Goal: Task Accomplishment & Management: Manage account settings

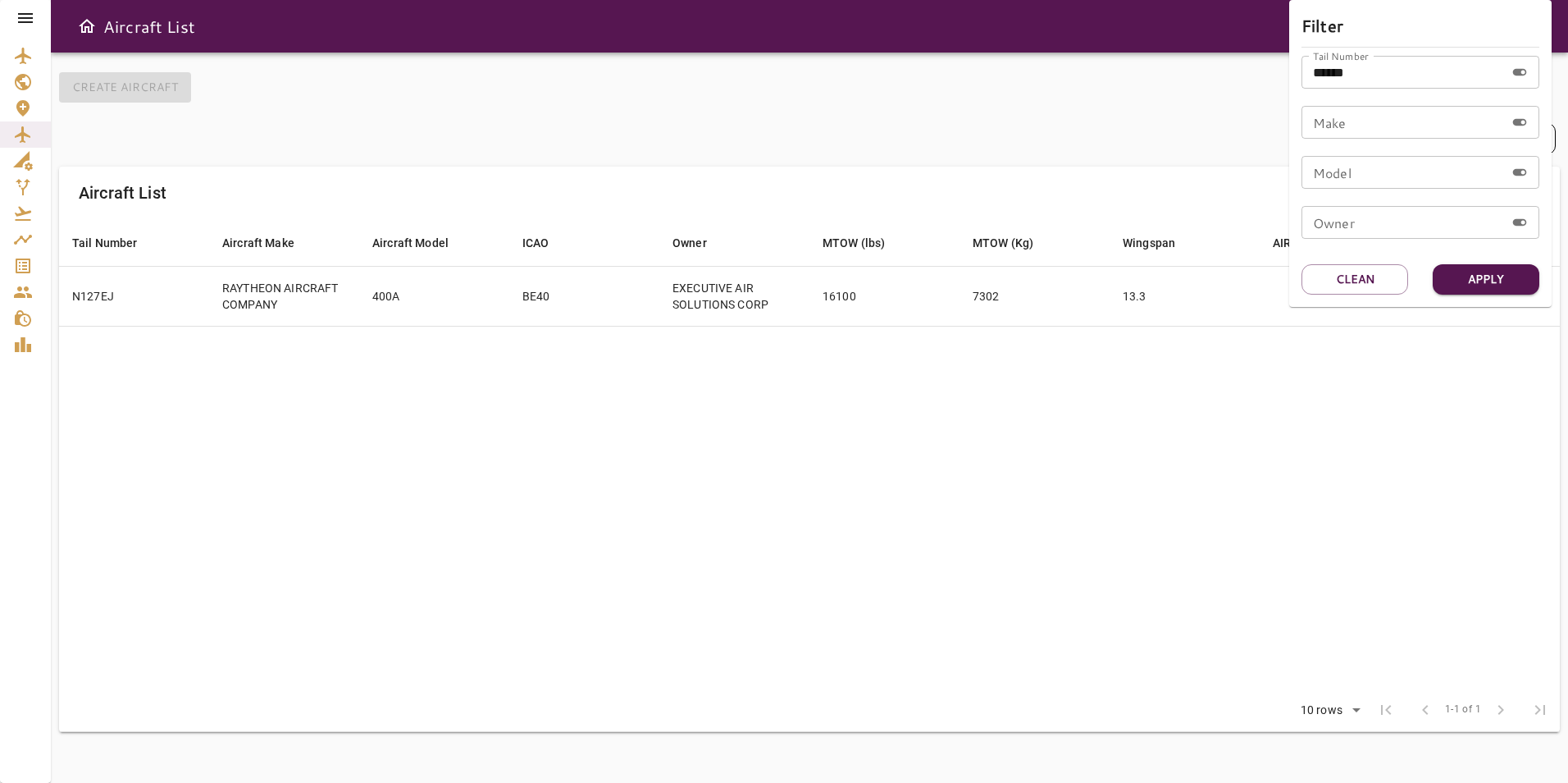
click at [726, 472] on div at bounding box center [784, 392] width 1568 height 783
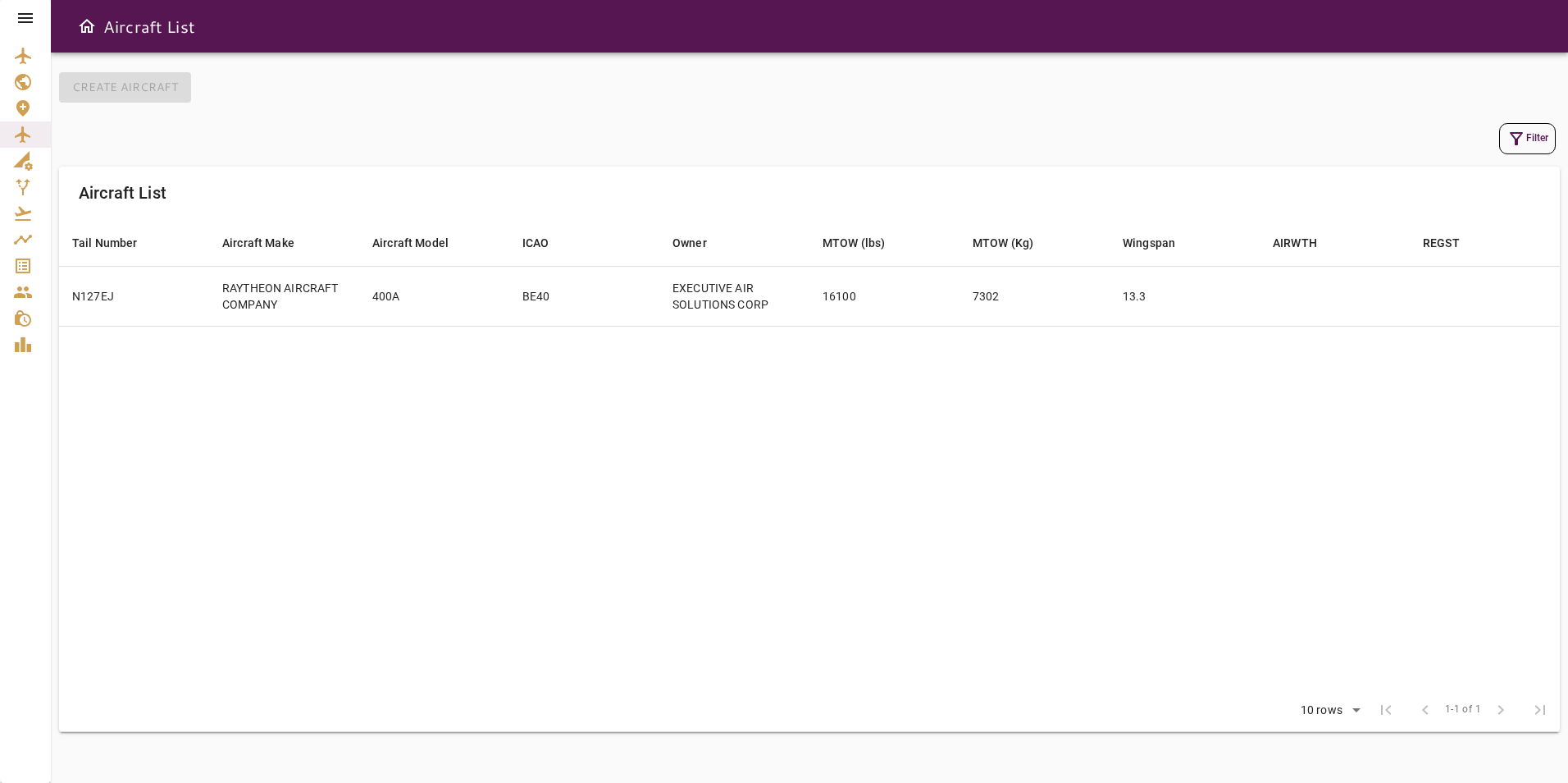
click at [33, 22] on icon at bounding box center [25, 17] width 15 height 10
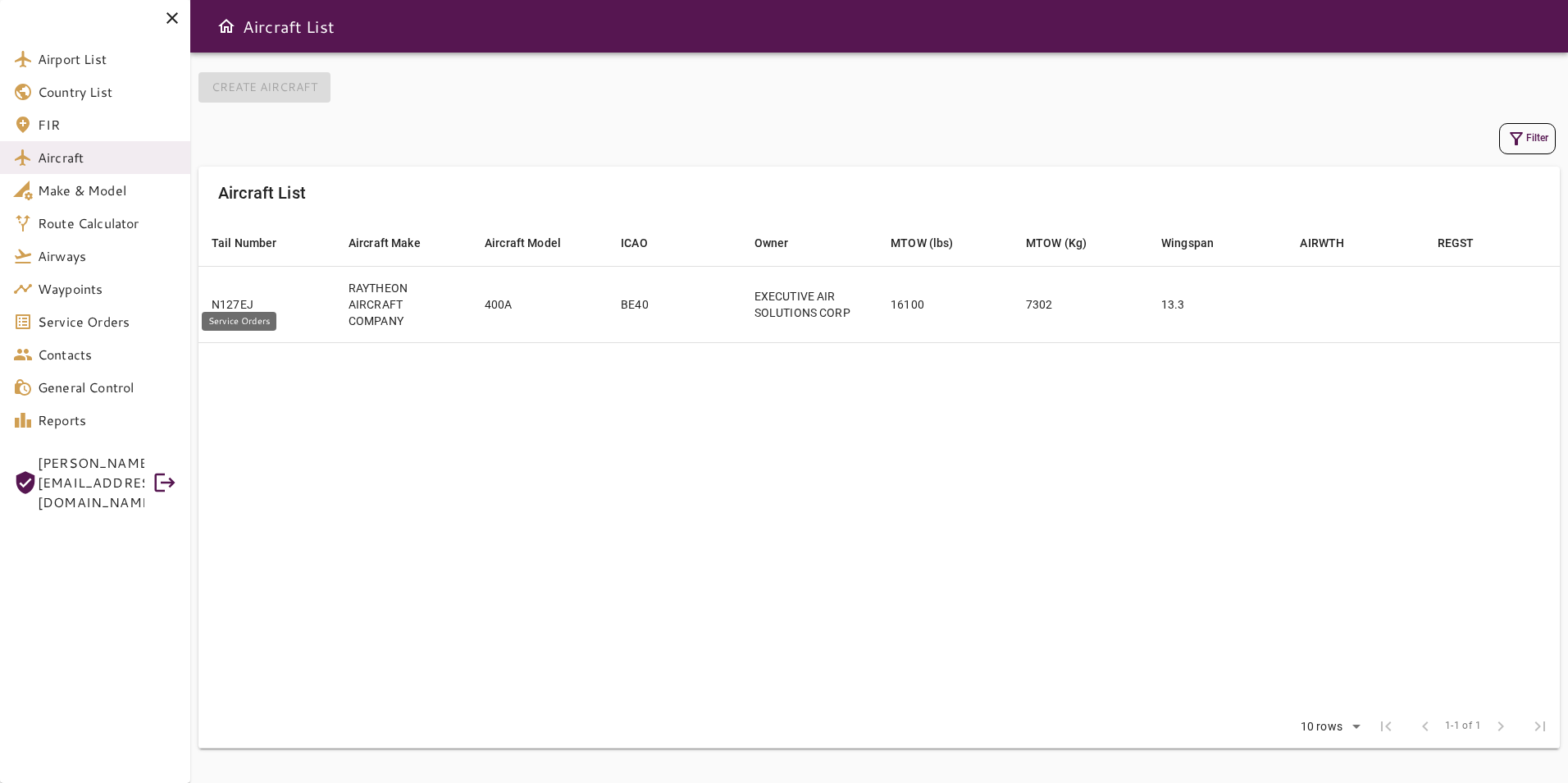
click at [104, 332] on link "Service Orders" at bounding box center [95, 321] width 190 height 33
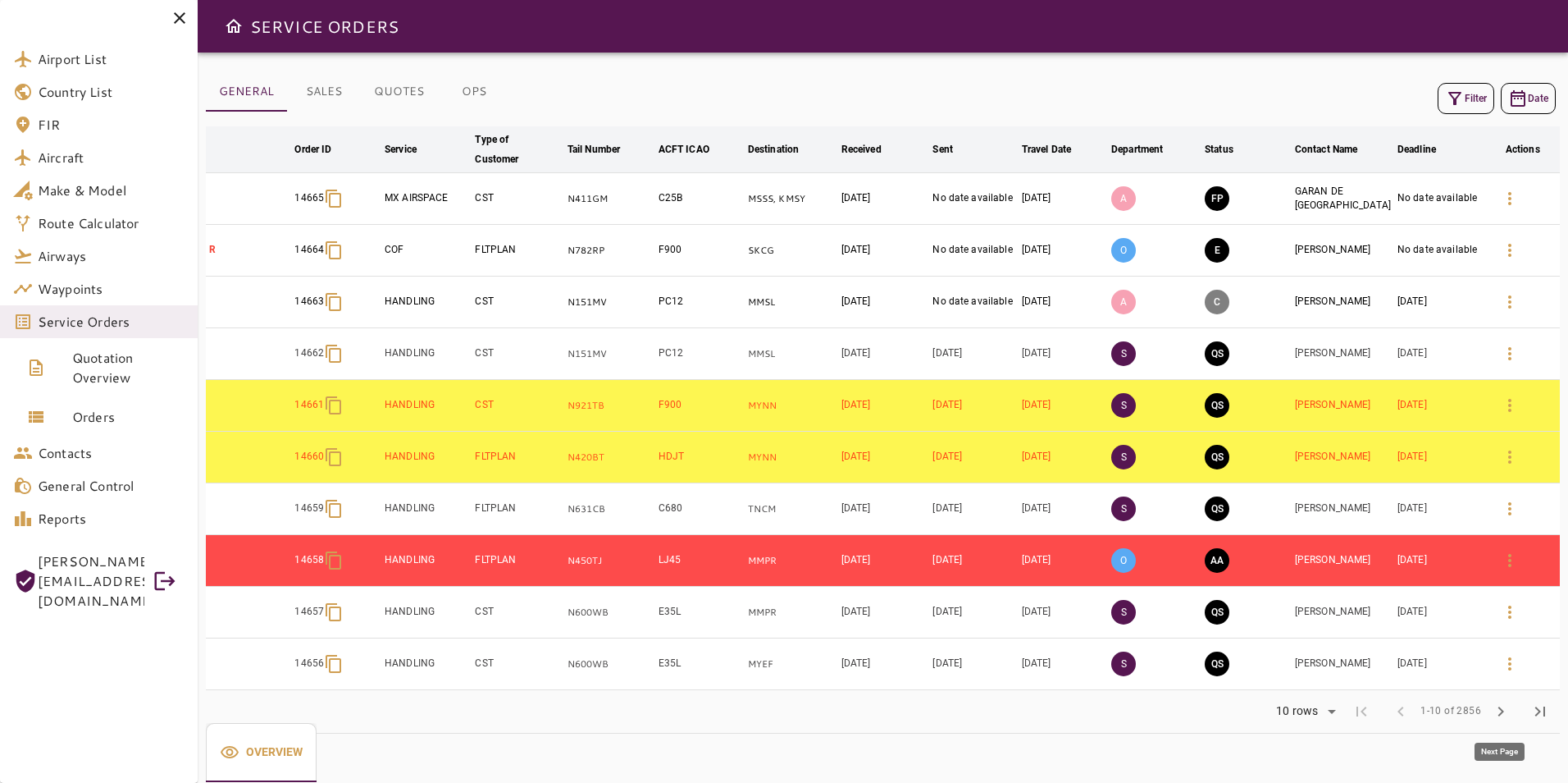
click at [1489, 709] on button "chevron_right" at bounding box center [1500, 711] width 39 height 39
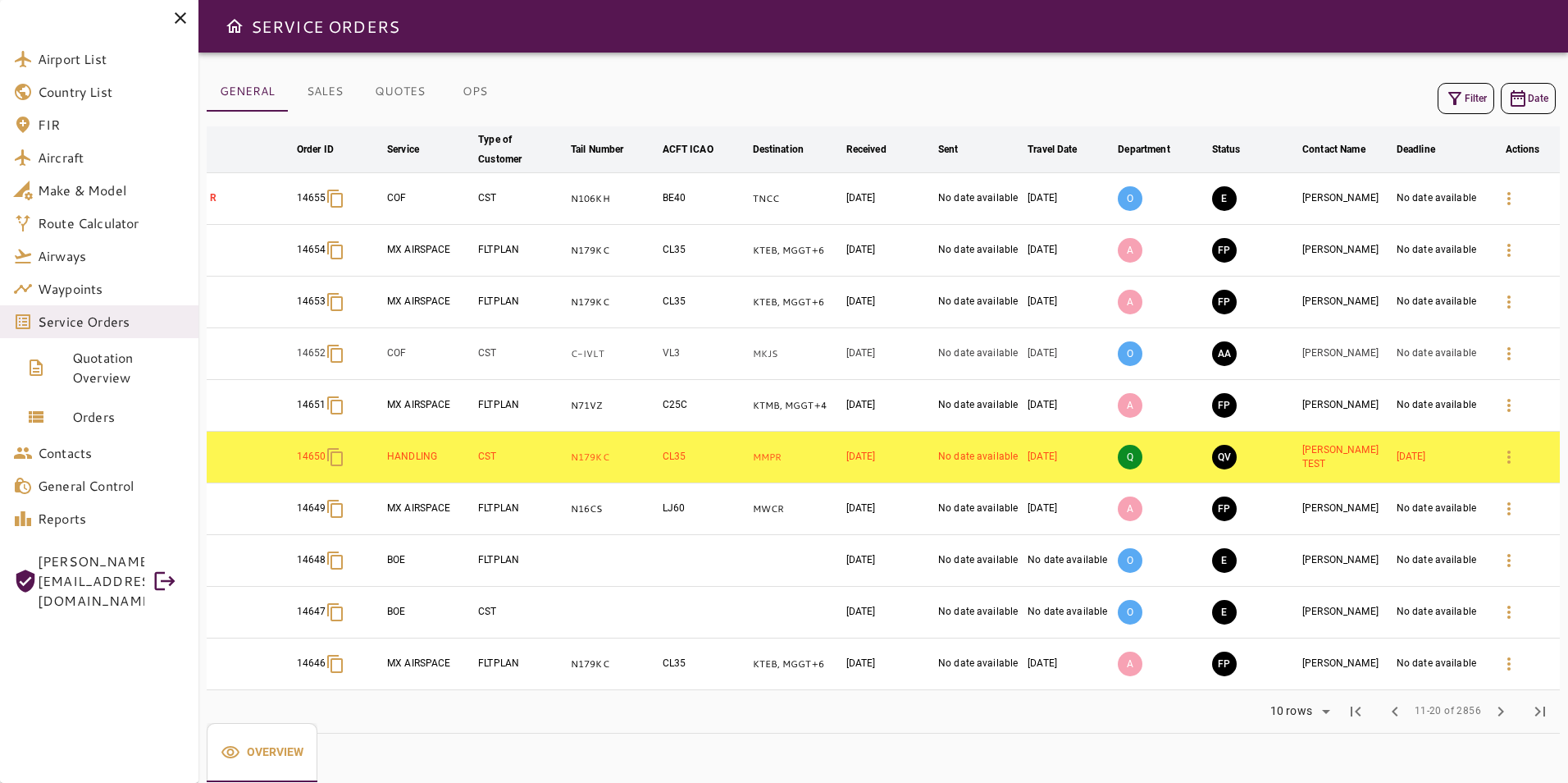
click at [475, 92] on button "OPS" at bounding box center [474, 91] width 74 height 39
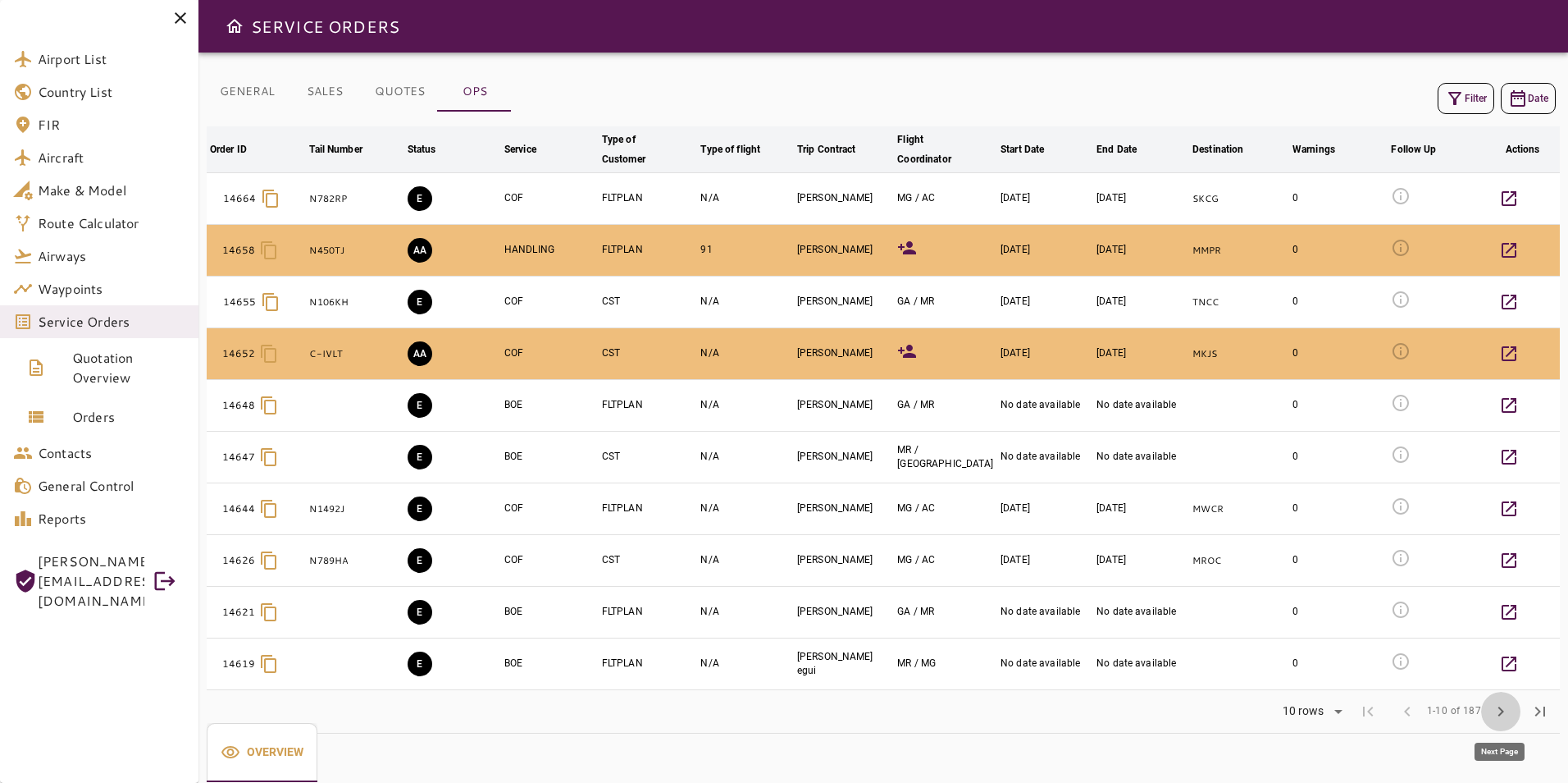
click at [1495, 720] on span "chevron_right" at bounding box center [1501, 711] width 20 height 20
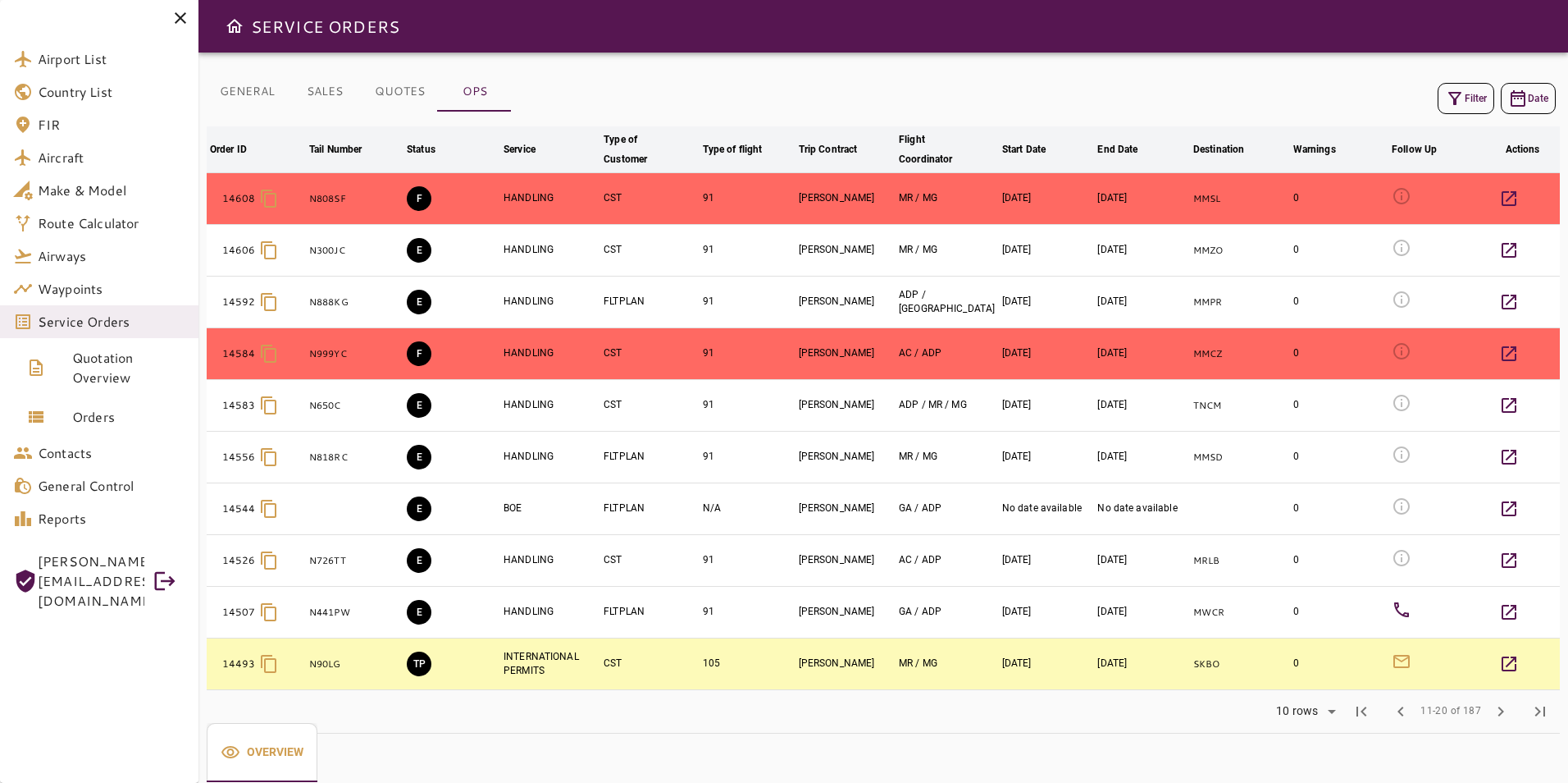
click at [274, 101] on button "GENERAL" at bounding box center [247, 91] width 81 height 39
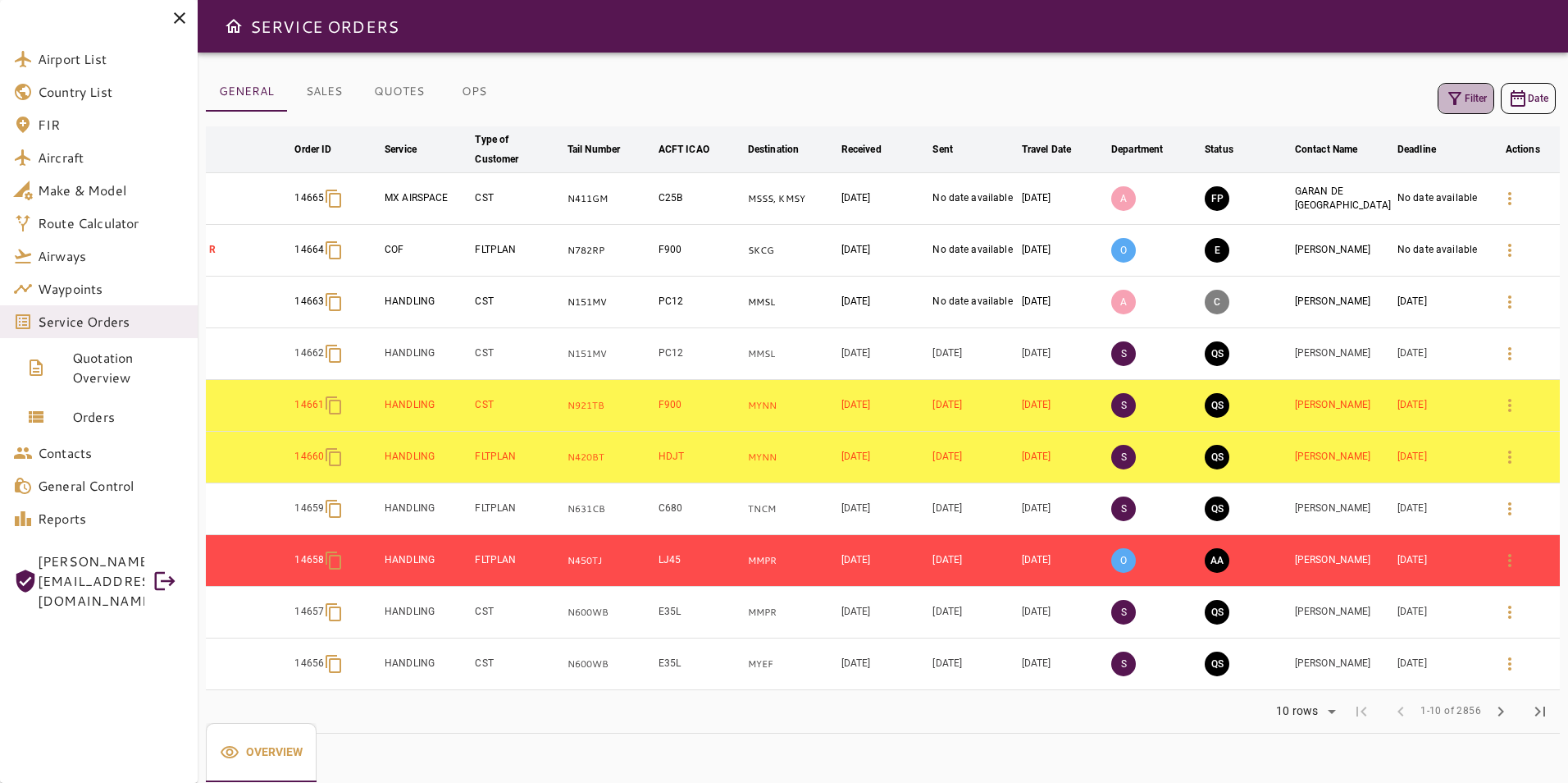
click at [1447, 103] on icon "button" at bounding box center [1455, 98] width 20 height 20
